Goal: Task Accomplishment & Management: Use online tool/utility

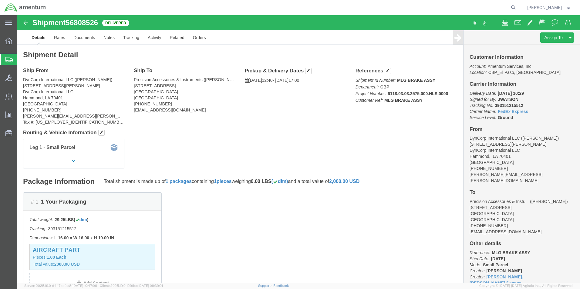
click at [0, 0] on span "Create from Template" at bounding box center [0, 0] width 0 height 0
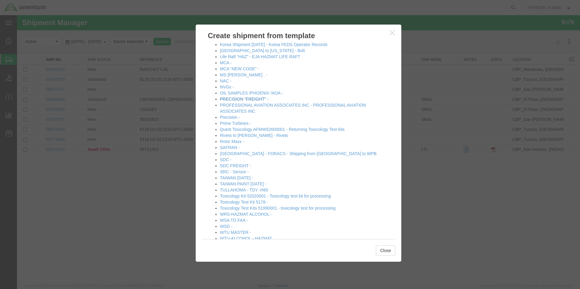
scroll to position [485, 0]
click at [231, 117] on link "Precision -" at bounding box center [230, 116] width 20 height 5
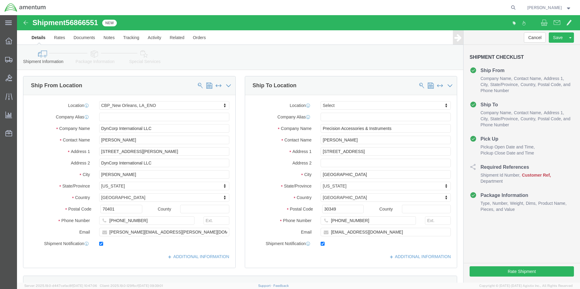
select select "49932"
select select
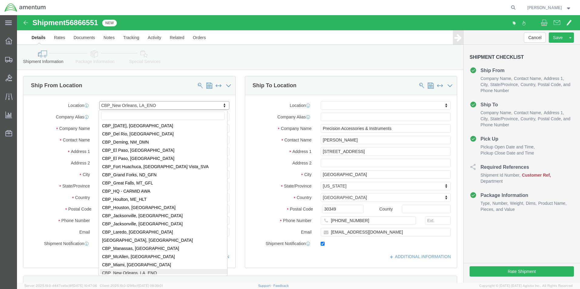
scroll to position [1154, 0]
select select "49831"
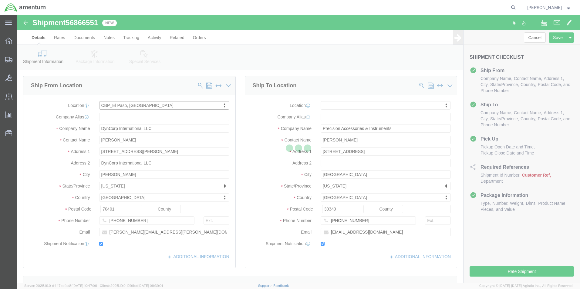
type input "Amentum Services, Inc"
type input "[PERSON_NAME]"
type input "[STREET_ADDRESS][PERSON_NAME]"
type input "[GEOGRAPHIC_DATA]"
type input "79906"
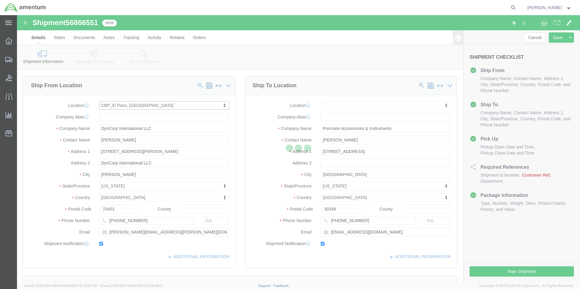
type input "[PHONE_NUMBER]"
type input "[PERSON_NAME][EMAIL_ADDRESS][PERSON_NAME][DOMAIN_NAME]"
select select "[GEOGRAPHIC_DATA]"
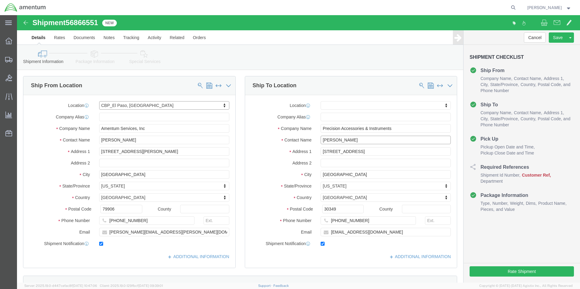
click input "[PERSON_NAME]"
type input "[PERSON_NAME]"
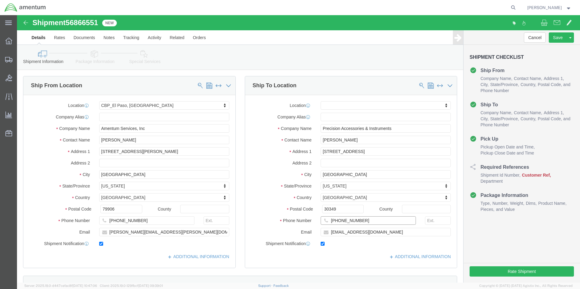
click input "[PHONE_NUMBER]"
type input "[PHONE_NUMBER]"
click input "[EMAIL_ADDRESS][DOMAIN_NAME]"
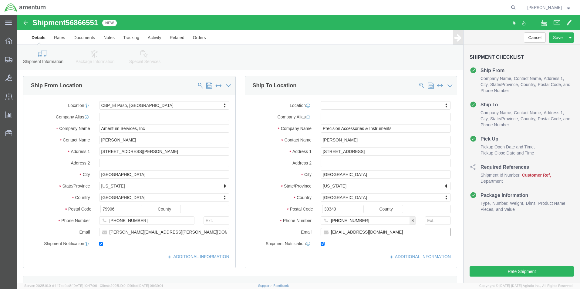
click input "[EMAIL_ADDRESS][DOMAIN_NAME]"
paste input "jdelaney"
type input "[EMAIL_ADDRESS][DOMAIN_NAME]"
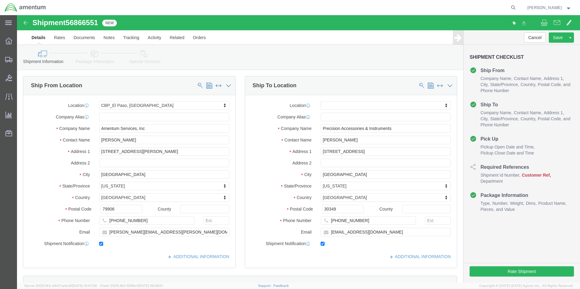
click div "Location My Profile Location [PHONE_NUMBER] [PHONE_NUMBER] [PHONE_NUMBER] [PHON…"
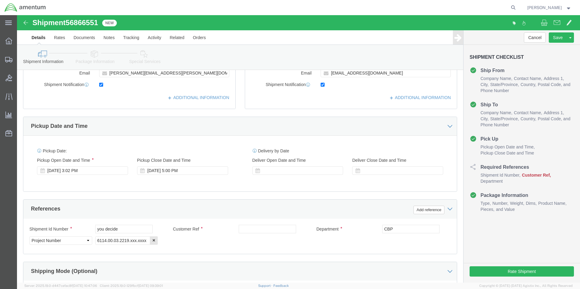
scroll to position [182, 0]
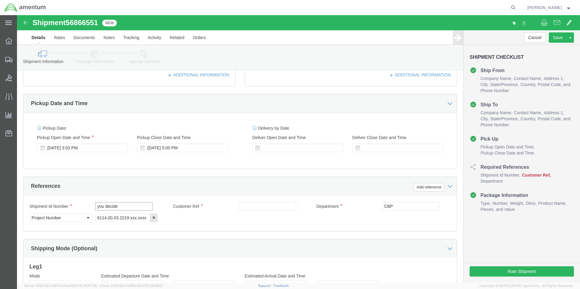
click input "you decide"
type input "STARTER"
click input "text"
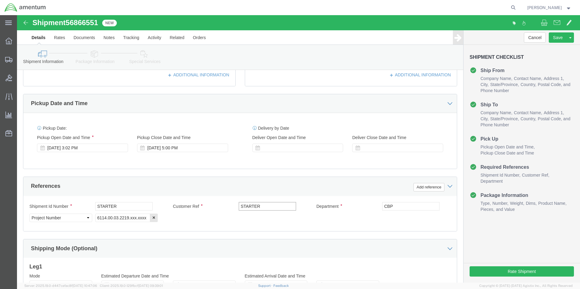
type input "STARTER"
click input "6114.00.03.2219.xxx.xxxx"
drag, startPoint x: 129, startPoint y: 202, endPoint x: 89, endPoint y: 205, distance: 39.5
click input "6114.00.03.2219.xxx.xxxx"
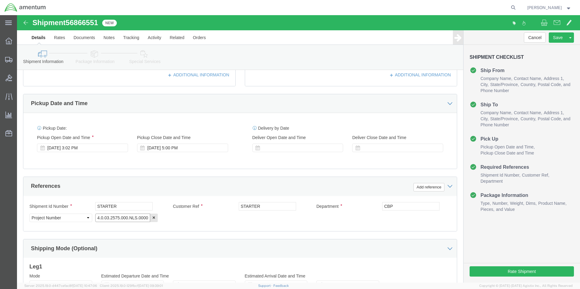
type input "6114.0.03.2575.000.NLS.0000"
click div "Shipment Id Number STARTER Customer Ref STARTER Department CBP Select Account T…"
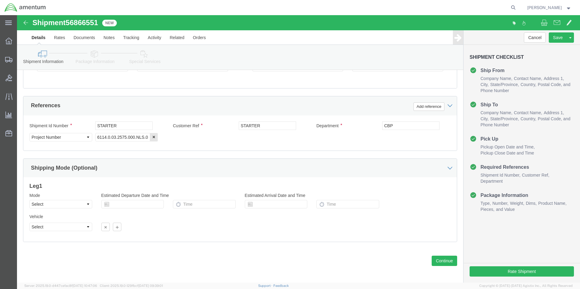
scroll to position [264, 0]
click button "Continue"
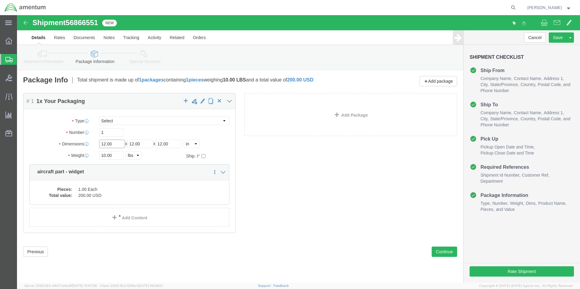
click input "12.00"
type input "18"
click input "18"
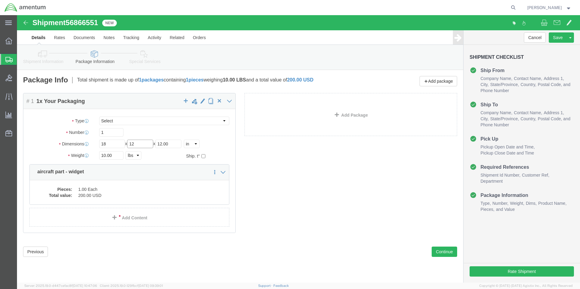
type input "12"
click input "10.00"
type input "11.45"
click dd "1.00 Each"
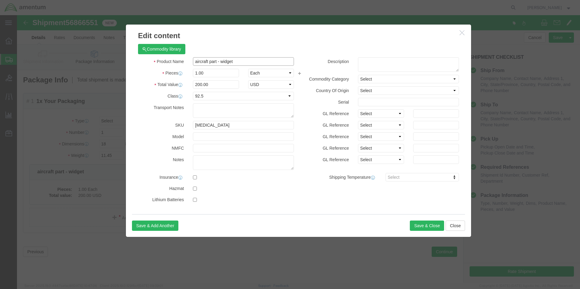
click input "aircraft part - widget"
type input "ACFT PART"
click div "Commodity library"
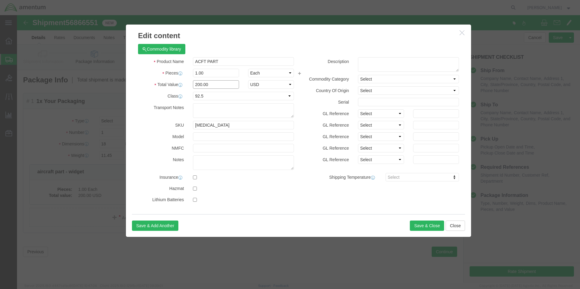
click input "200.00"
type input "1700"
click select "Select 50 55 60 65 70 85 92.5 100 125 175 250 300 400"
select select
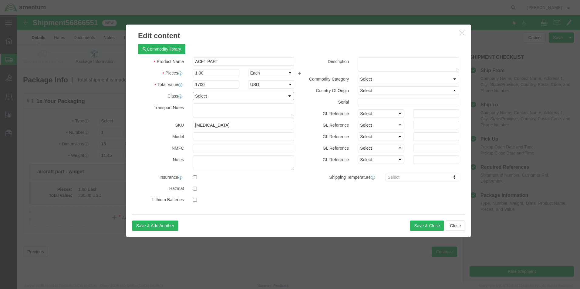
click select "Select 50 55 60 65 70 85 92.5 100 125 175 250 300 400"
click textarea
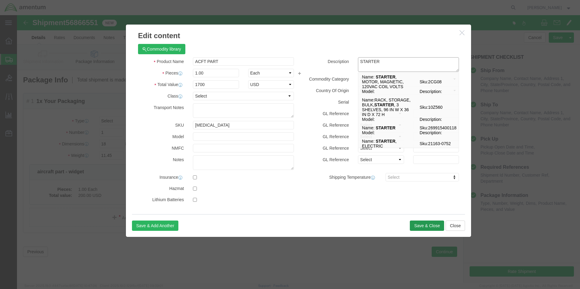
type textarea "STARTER"
click button "Save & Close"
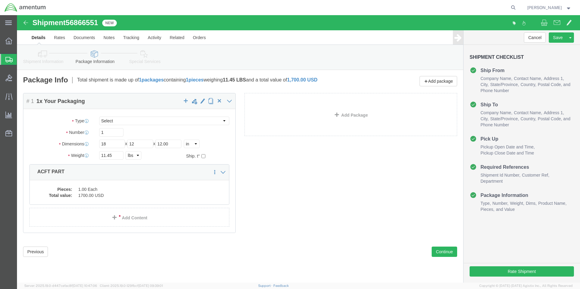
click icon
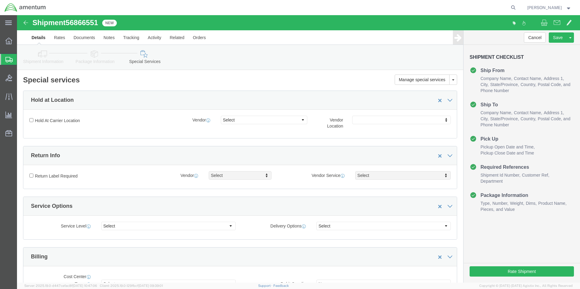
select select "DEPARTMENT"
click icon
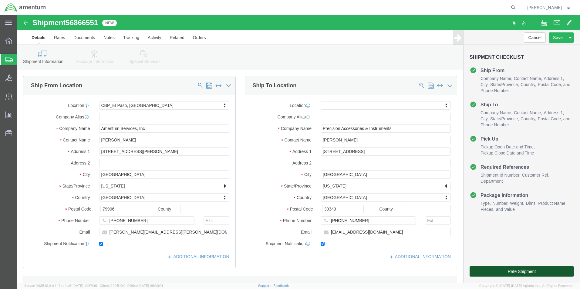
click button "Rate Shipment"
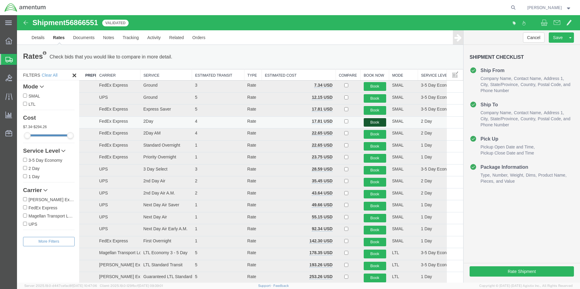
click at [380, 123] on button "Book" at bounding box center [375, 122] width 22 height 9
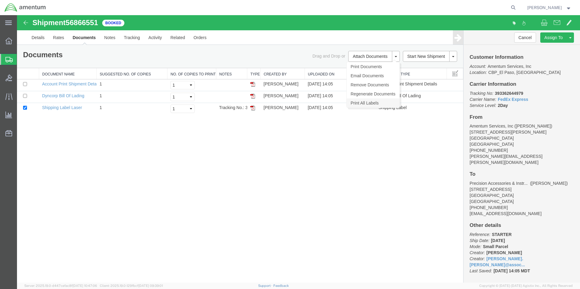
click at [364, 103] on link "Print All Labels" at bounding box center [373, 103] width 53 height 9
